Goal: Task Accomplishment & Management: Manage account settings

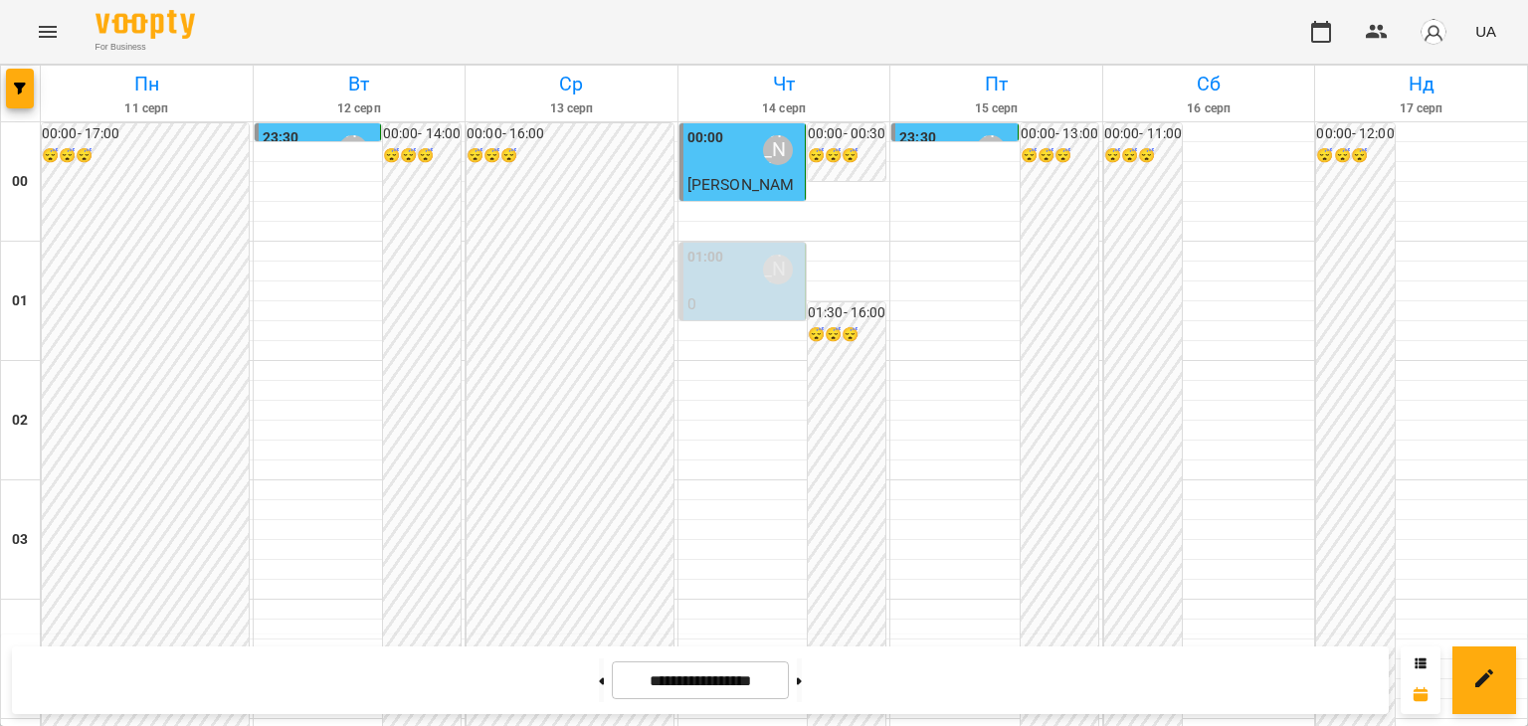
scroll to position [1058, 0]
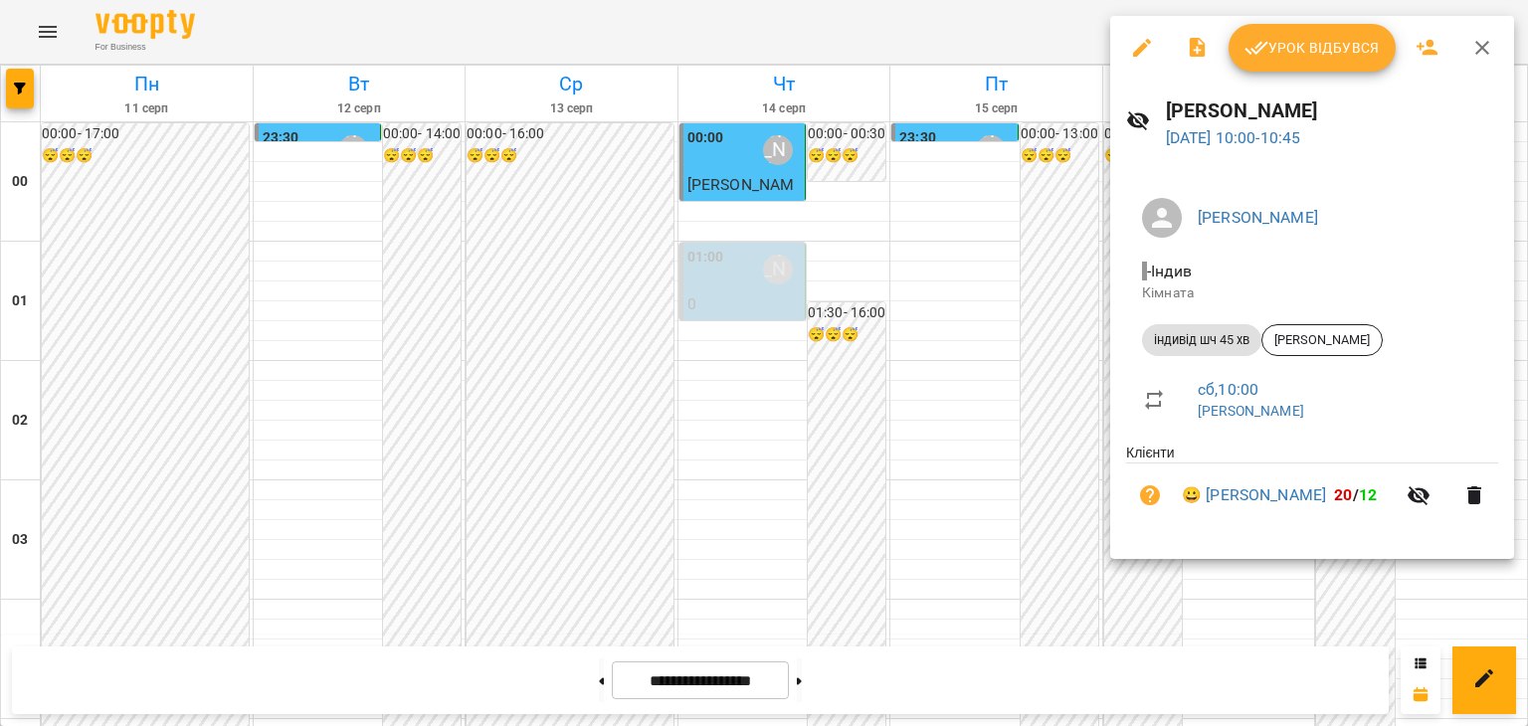
click at [1345, 36] on span "Урок відбувся" at bounding box center [1312, 48] width 135 height 24
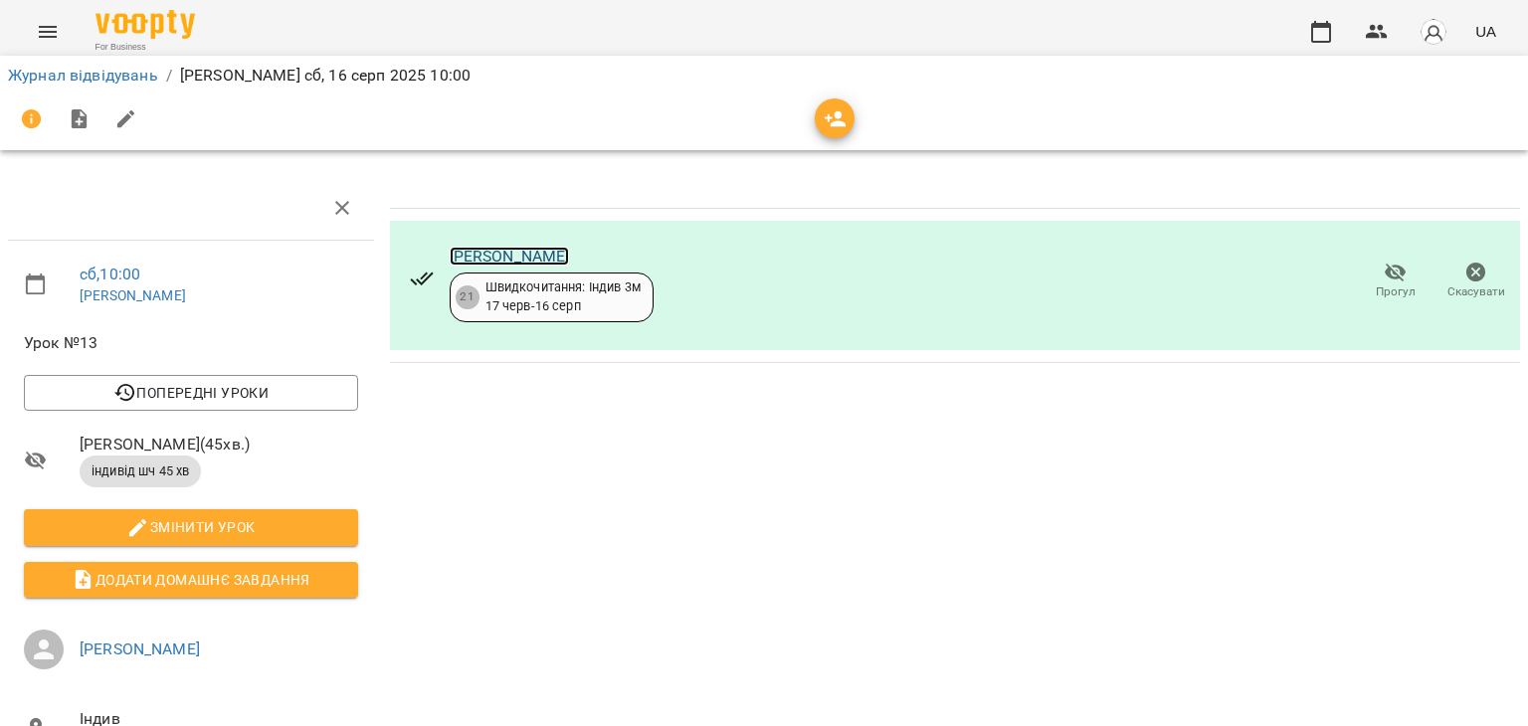
click at [496, 247] on link "[PERSON_NAME]" at bounding box center [510, 256] width 120 height 19
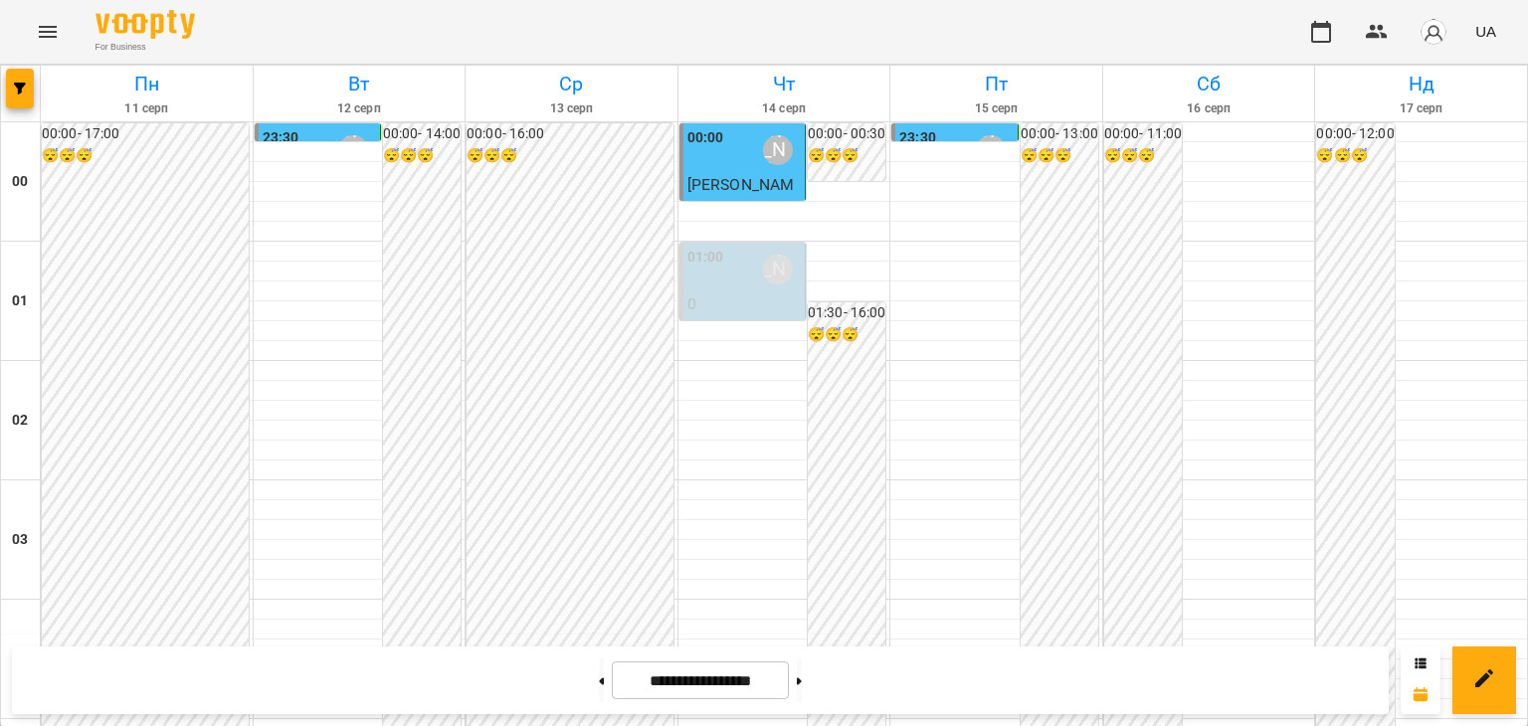
scroll to position [1094, 0]
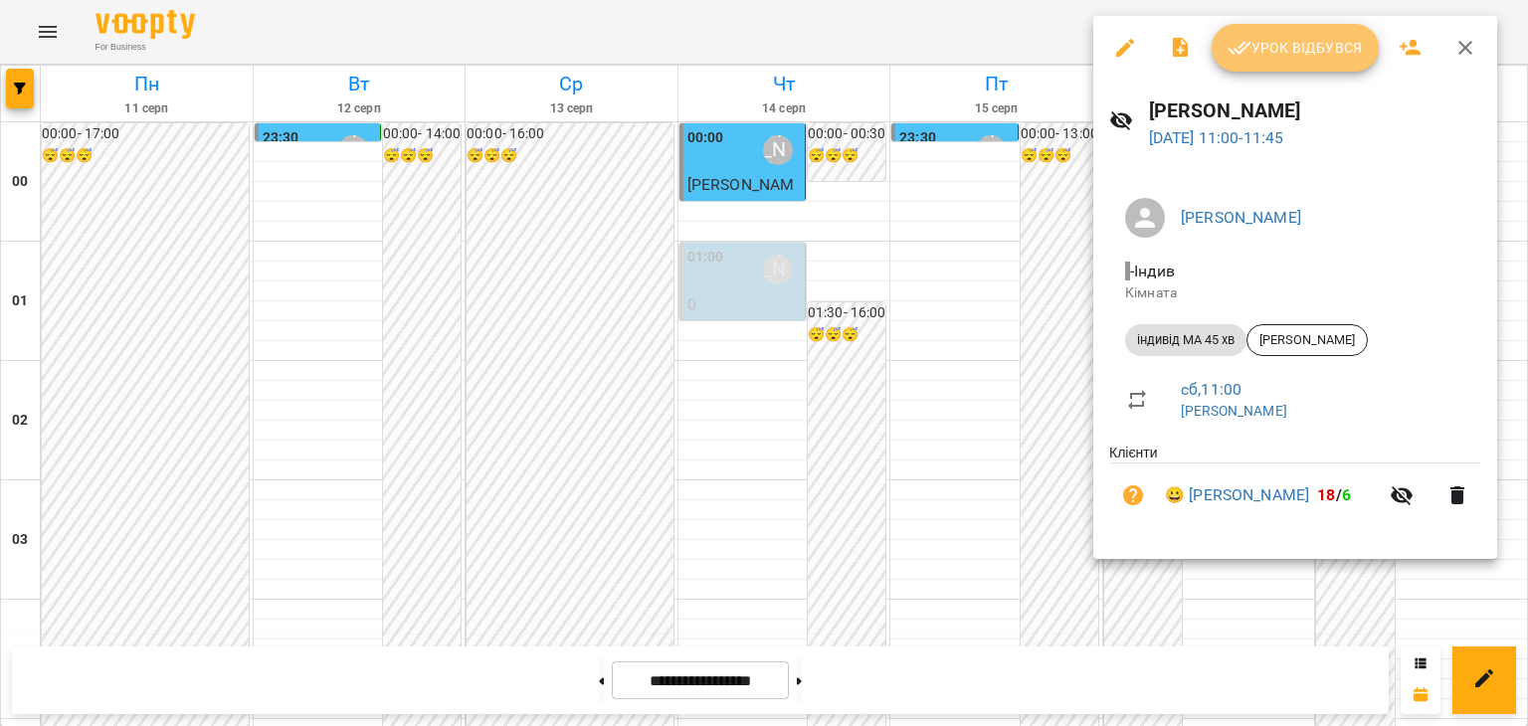
click at [1316, 52] on span "Урок відбувся" at bounding box center [1295, 48] width 135 height 24
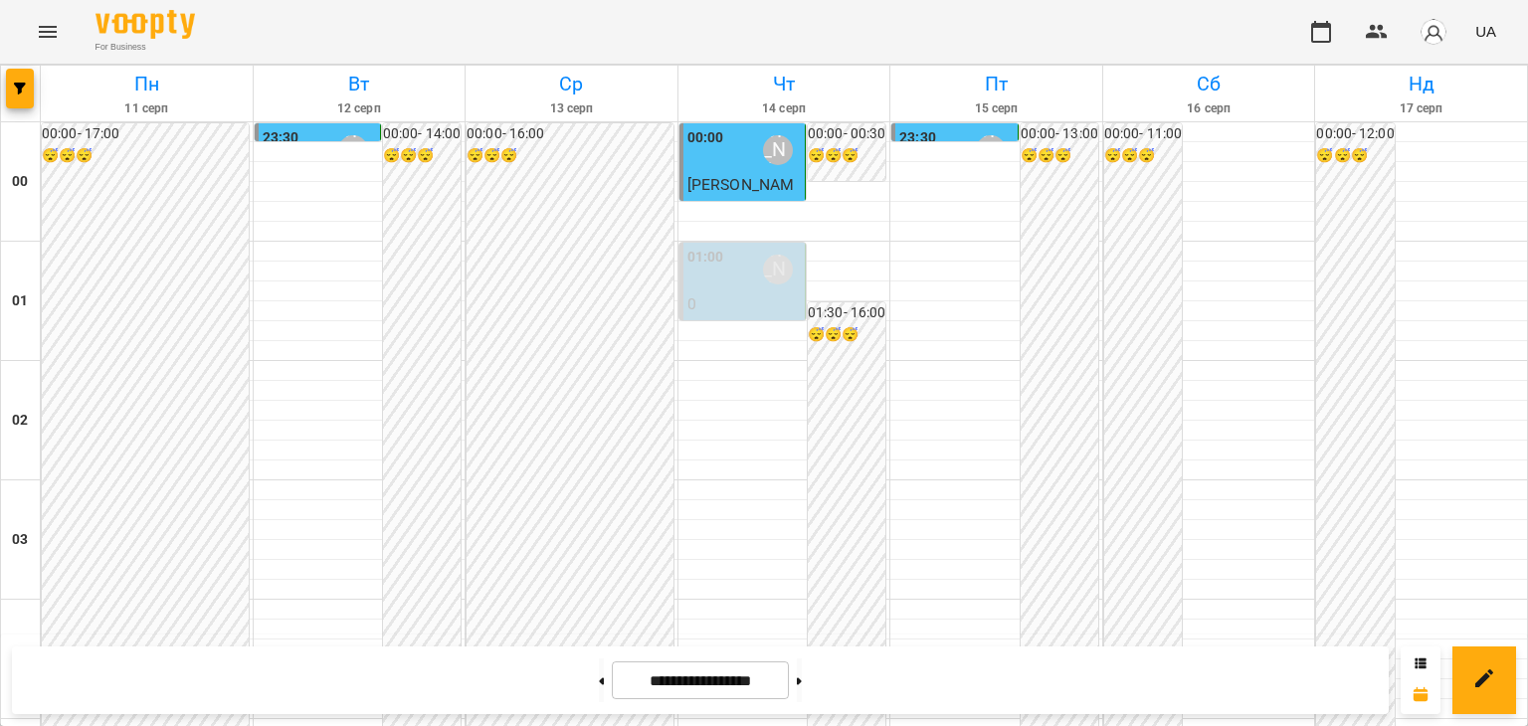
scroll to position [1393, 0]
click at [802, 681] on icon at bounding box center [799, 681] width 5 height 7
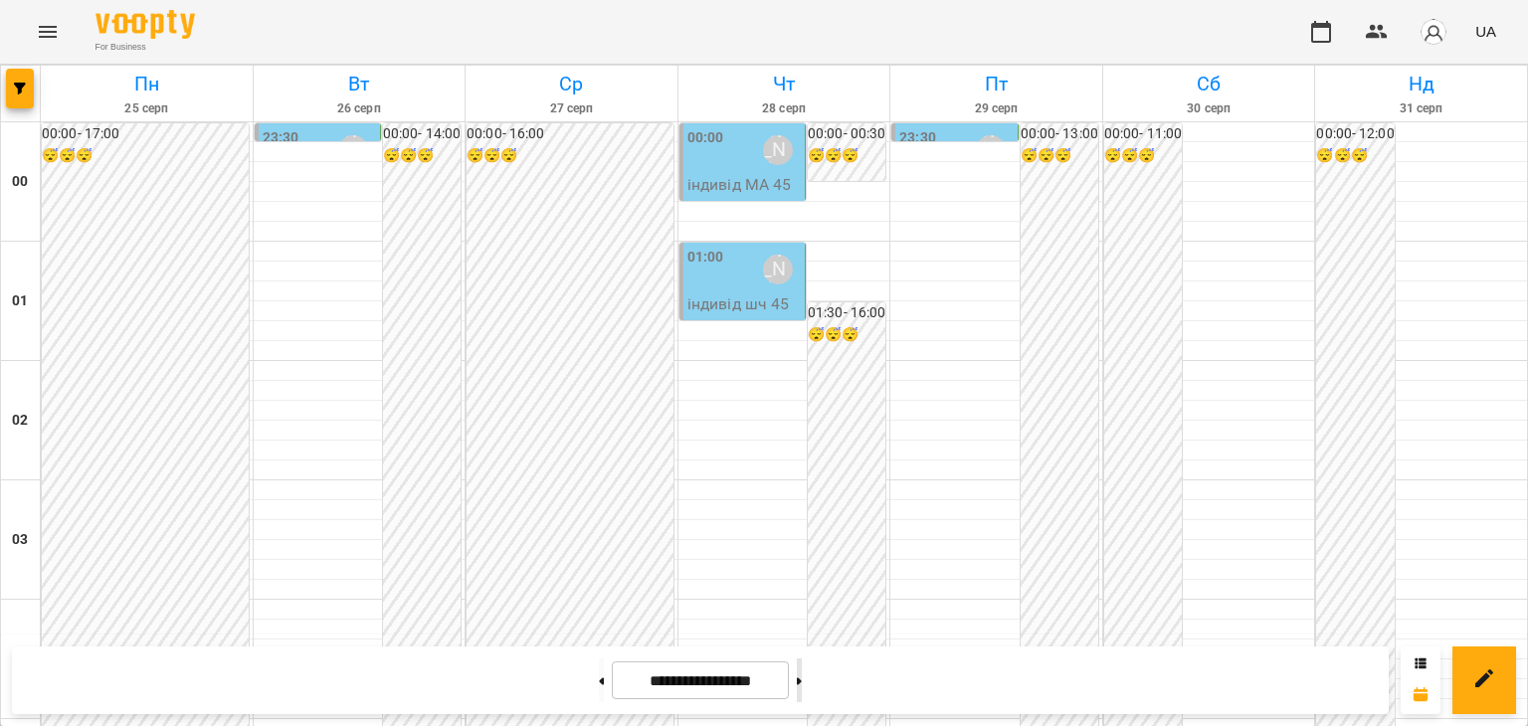
click at [802, 682] on icon at bounding box center [799, 682] width 5 height 8
type input "**********"
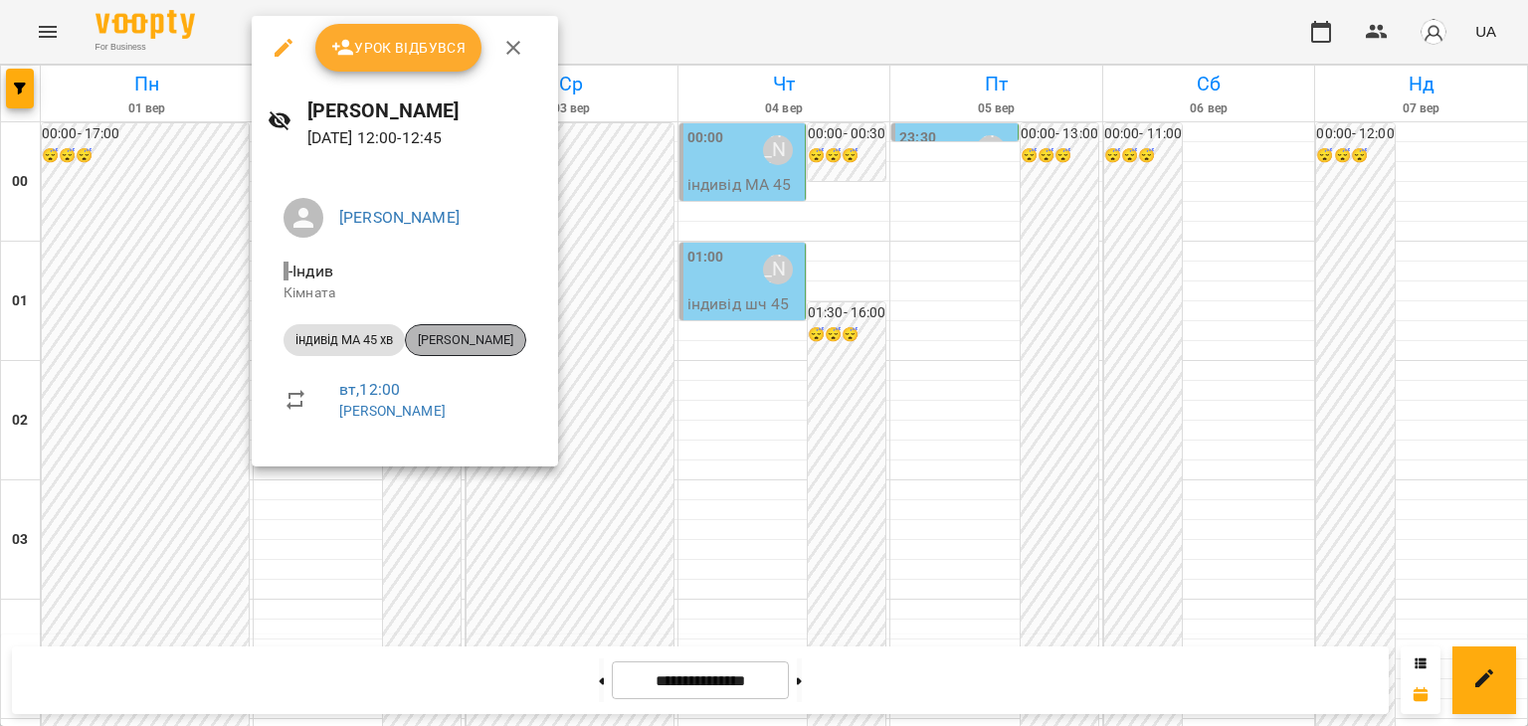
click at [501, 333] on span "Євгеній Черновцан" at bounding box center [465, 340] width 119 height 18
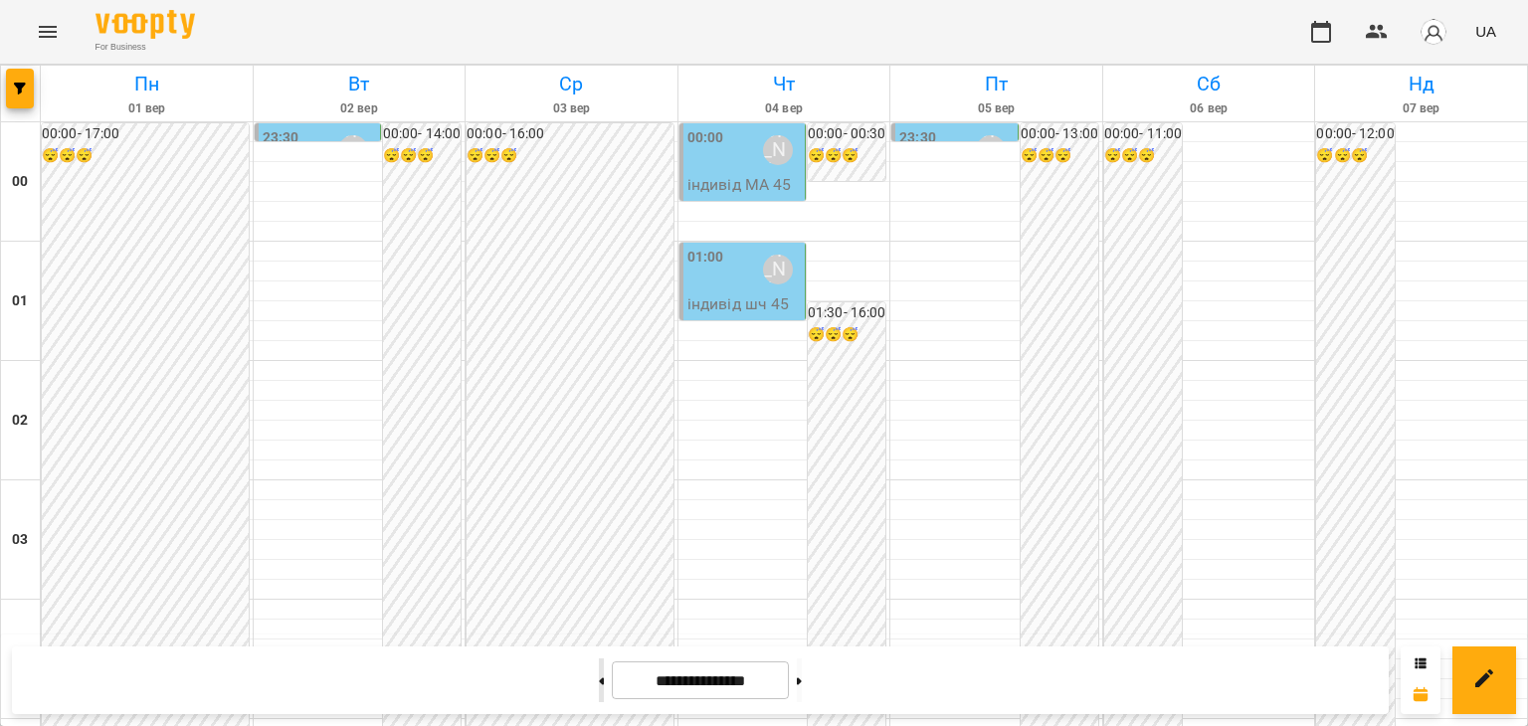
click at [599, 678] on button at bounding box center [601, 681] width 5 height 44
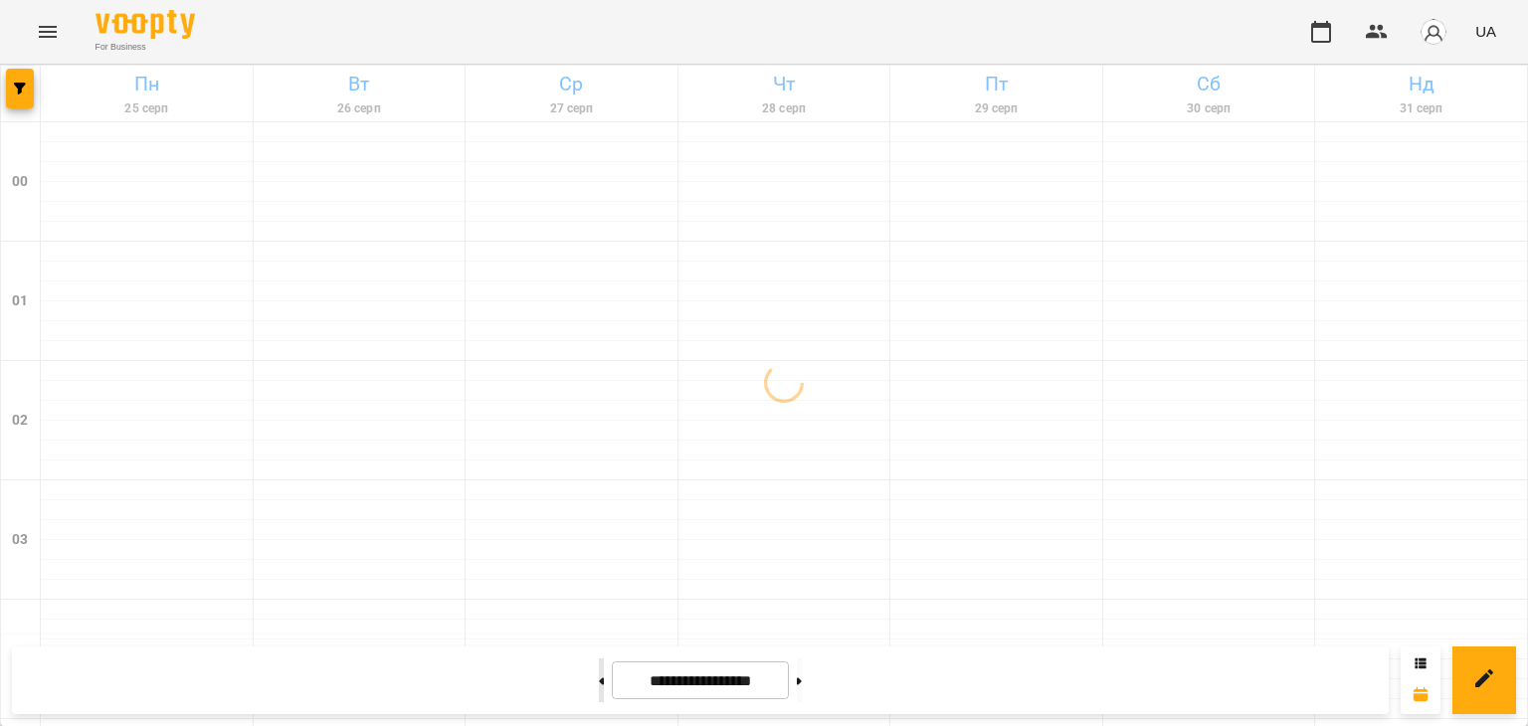
click at [599, 678] on button at bounding box center [601, 681] width 5 height 44
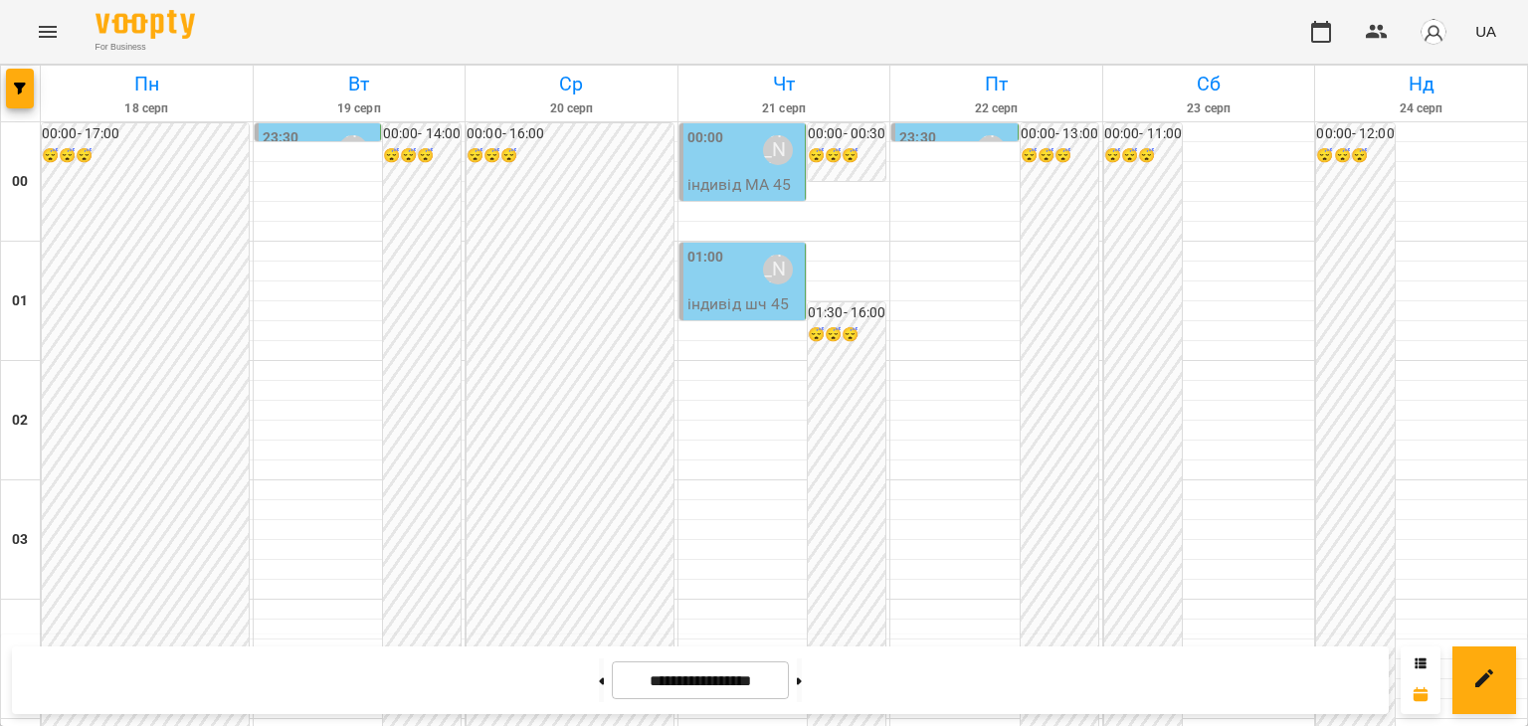
scroll to position [1293, 0]
click at [599, 681] on button at bounding box center [601, 681] width 5 height 44
type input "**********"
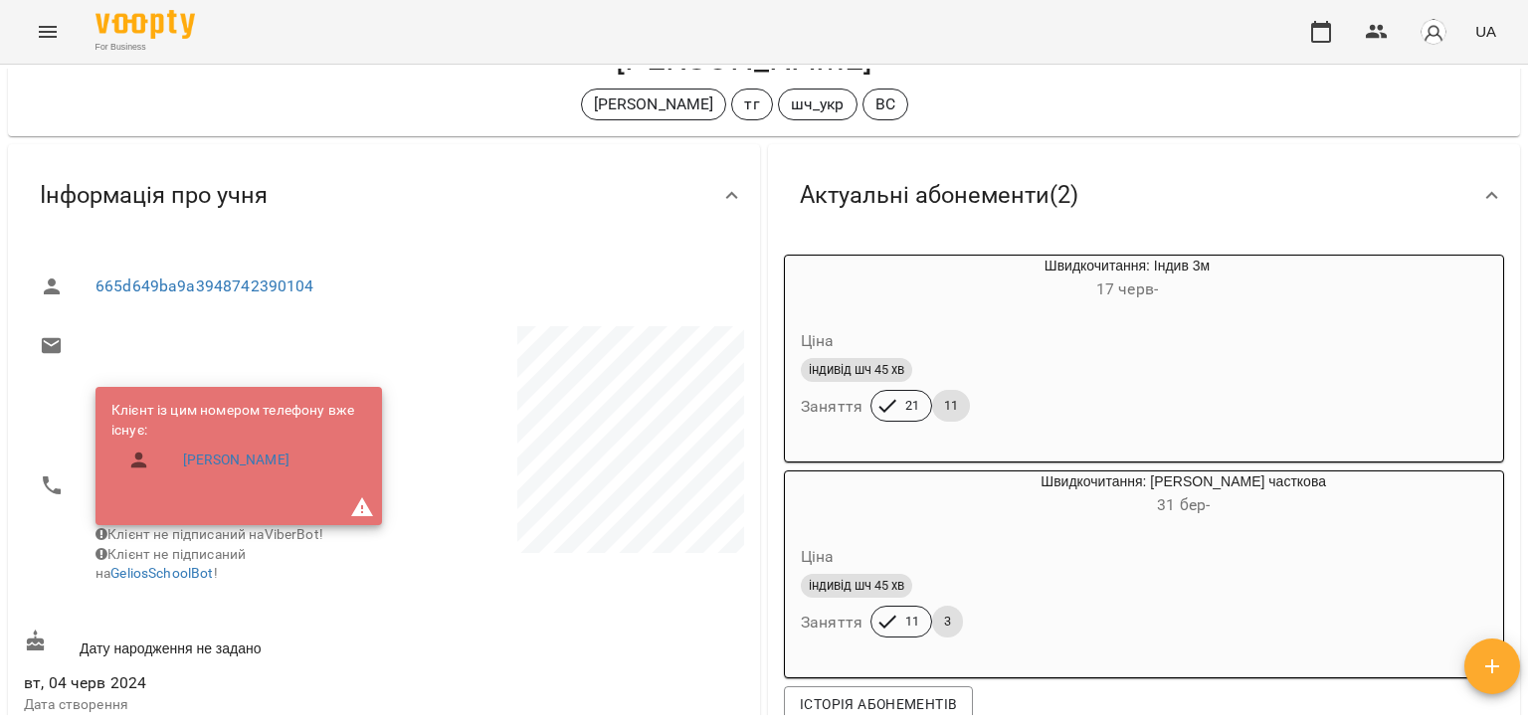
scroll to position [199, 0]
